Goal: Find specific page/section: Find specific page/section

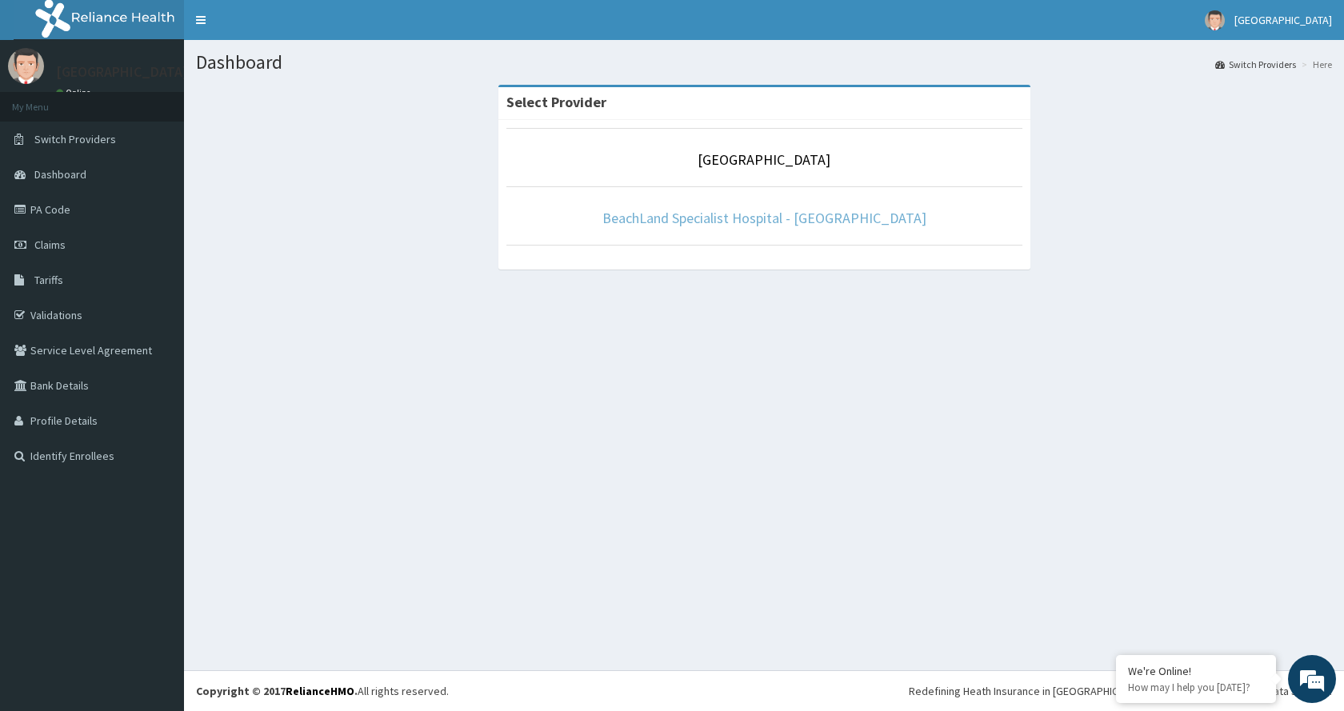
click at [805, 223] on link "BeachLand Specialist Hospital - [GEOGRAPHIC_DATA]" at bounding box center [764, 218] width 324 height 18
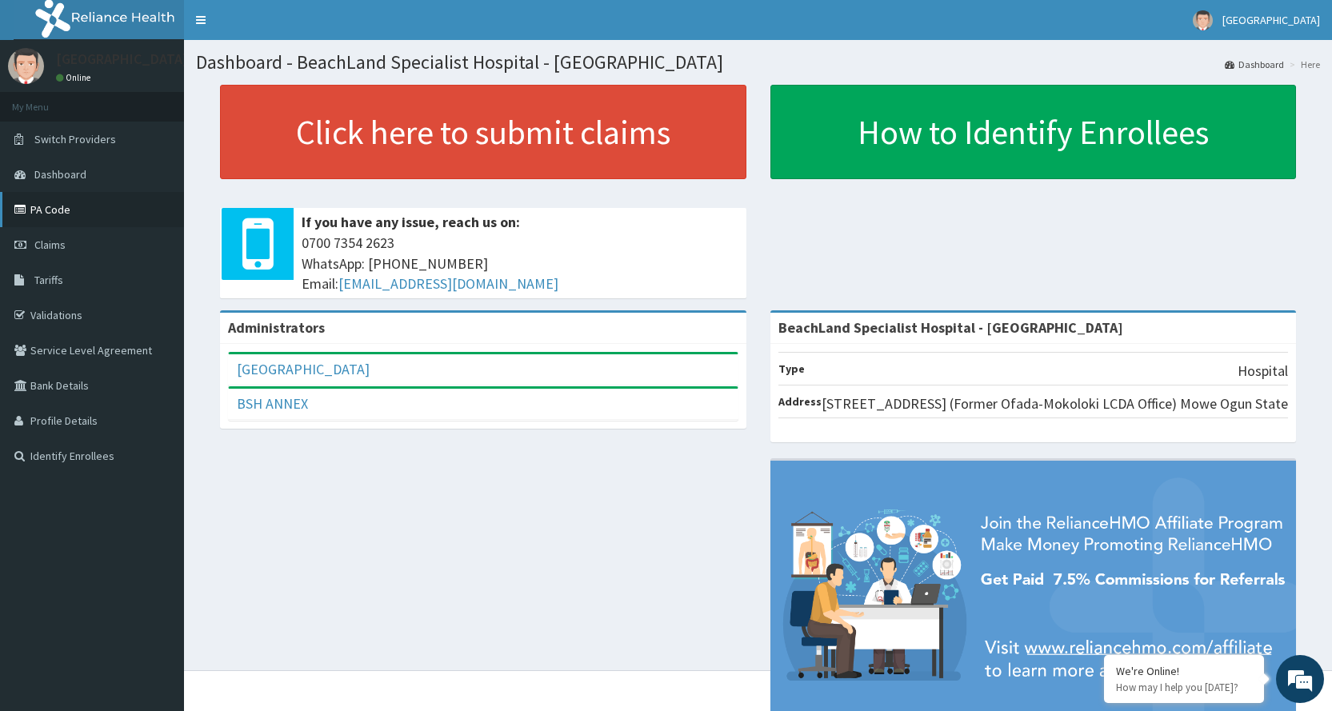
click at [82, 213] on link "PA Code" at bounding box center [92, 209] width 184 height 35
